Goal: Task Accomplishment & Management: Manage account settings

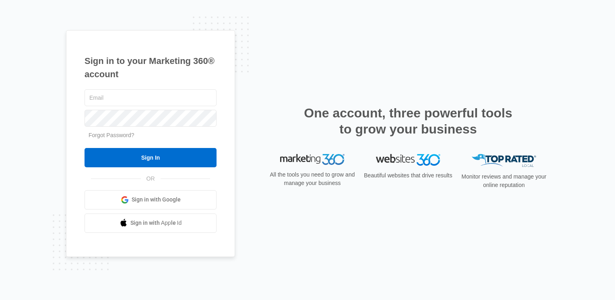
type input "[EMAIL_ADDRESS][DOMAIN_NAME]"
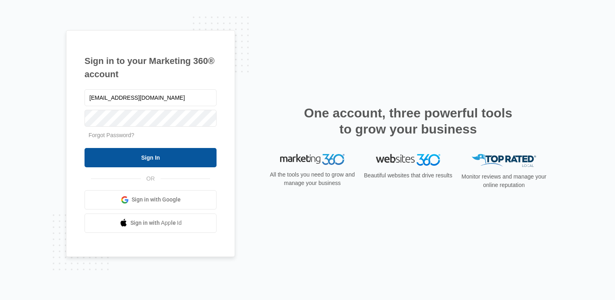
drag, startPoint x: 0, startPoint y: 0, endPoint x: 147, endPoint y: 154, distance: 213.0
click at [147, 154] on input "Sign In" at bounding box center [151, 157] width 132 height 19
